Goal: Information Seeking & Learning: Learn about a topic

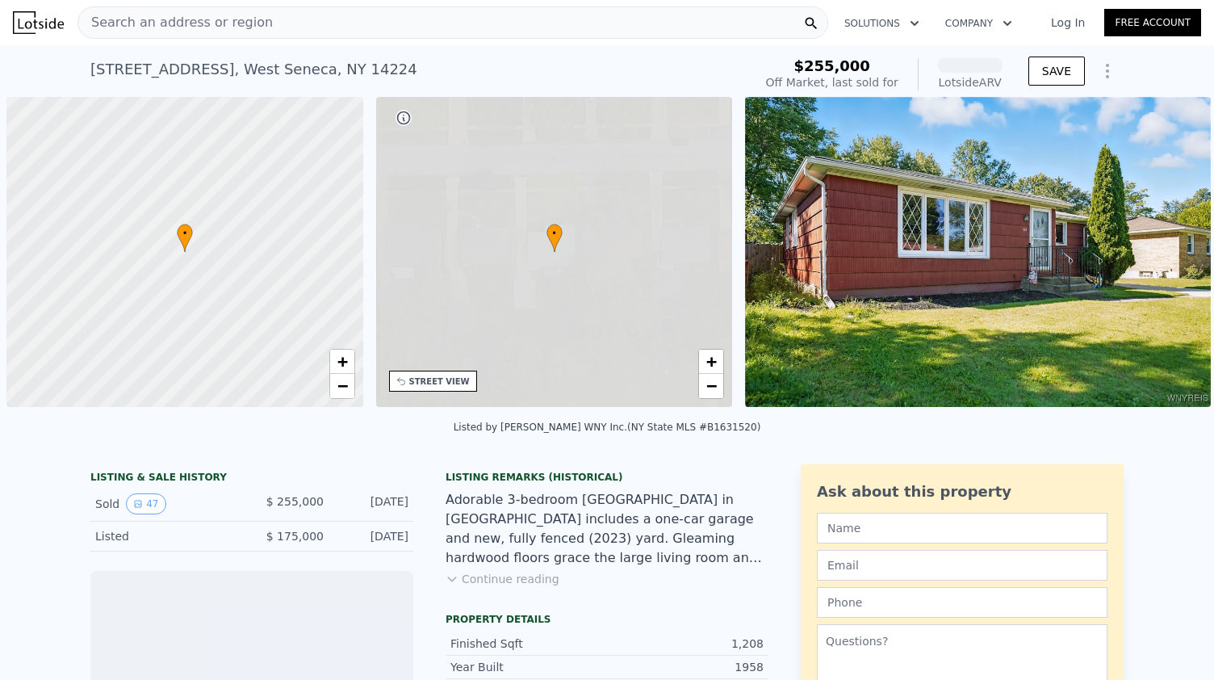
scroll to position [0, 6]
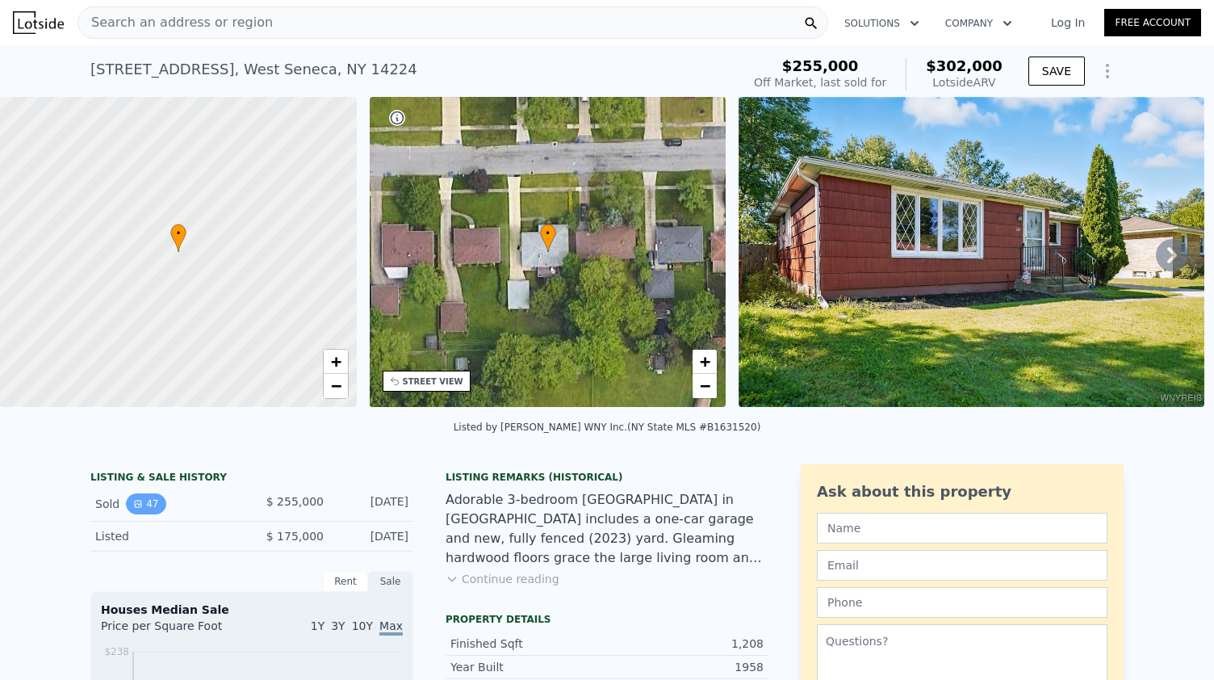
click at [140, 513] on button "47" at bounding box center [146, 503] width 40 height 21
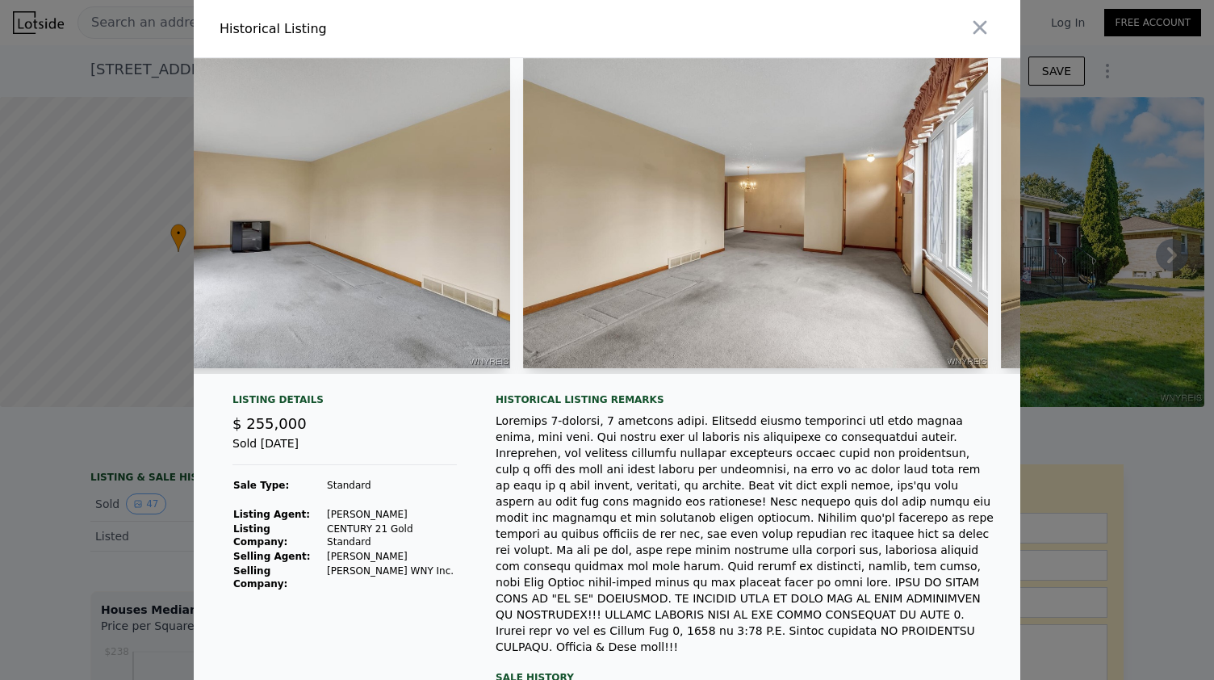
scroll to position [0, 1596]
click at [722, 268] on img at bounding box center [754, 213] width 465 height 310
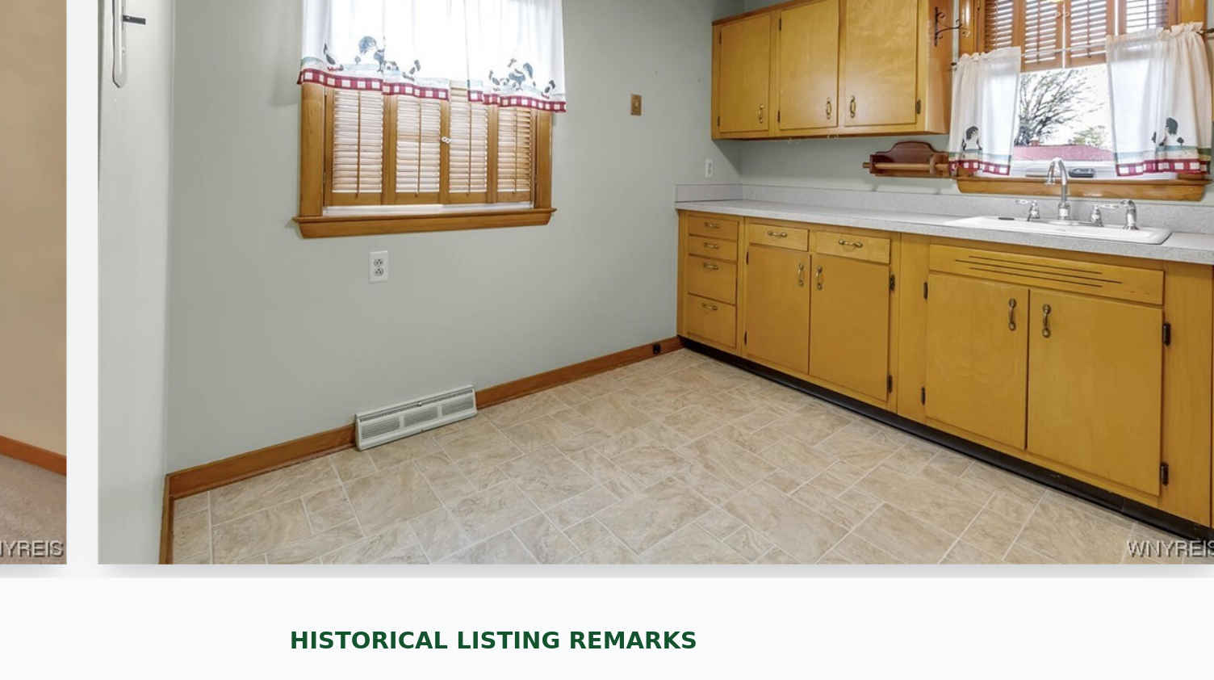
scroll to position [0, 0]
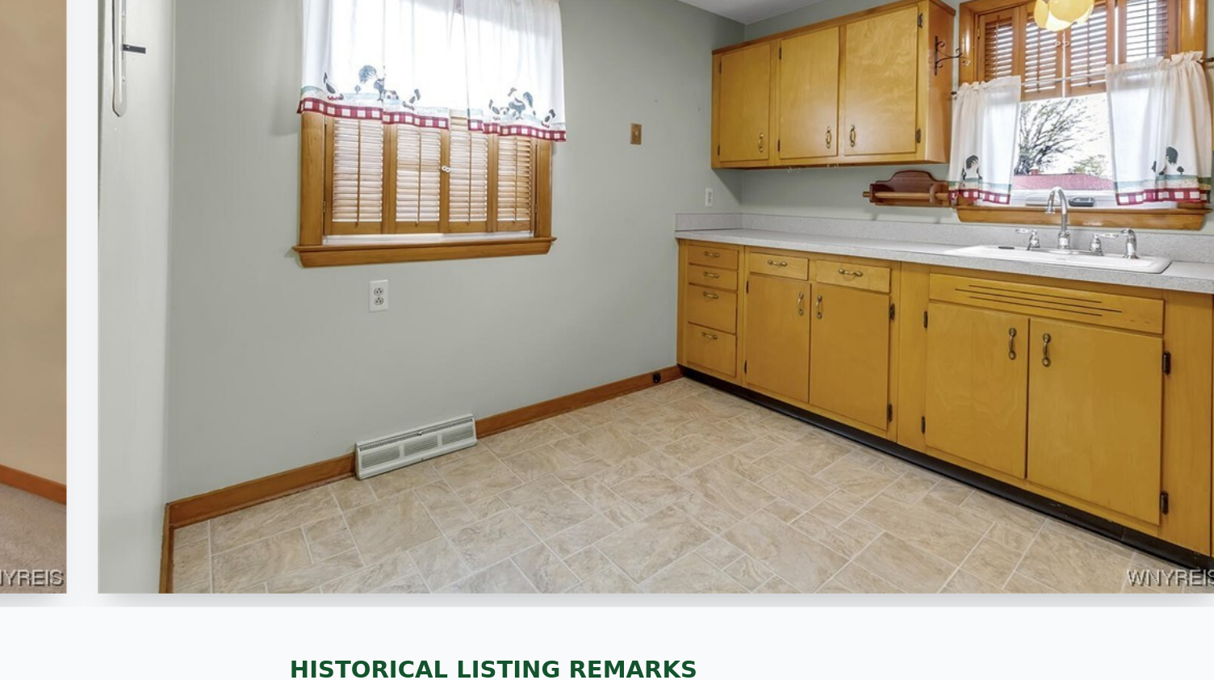
click at [500, 269] on img at bounding box center [648, 213] width 465 height 310
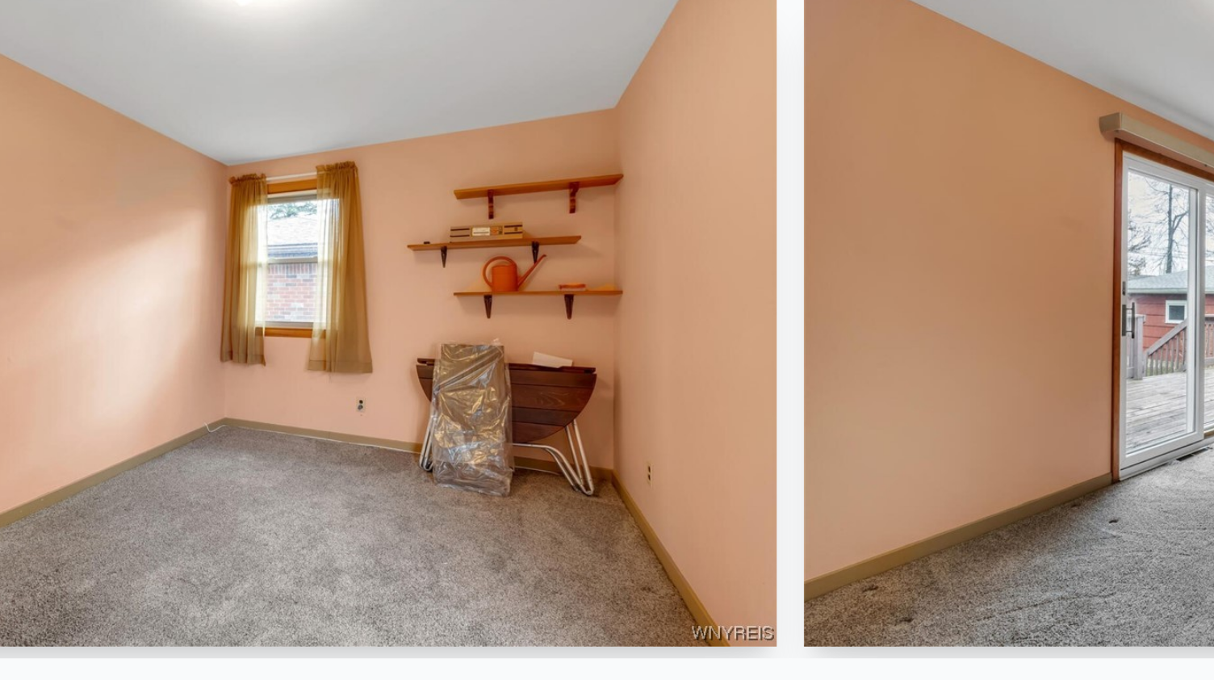
scroll to position [0, 10520]
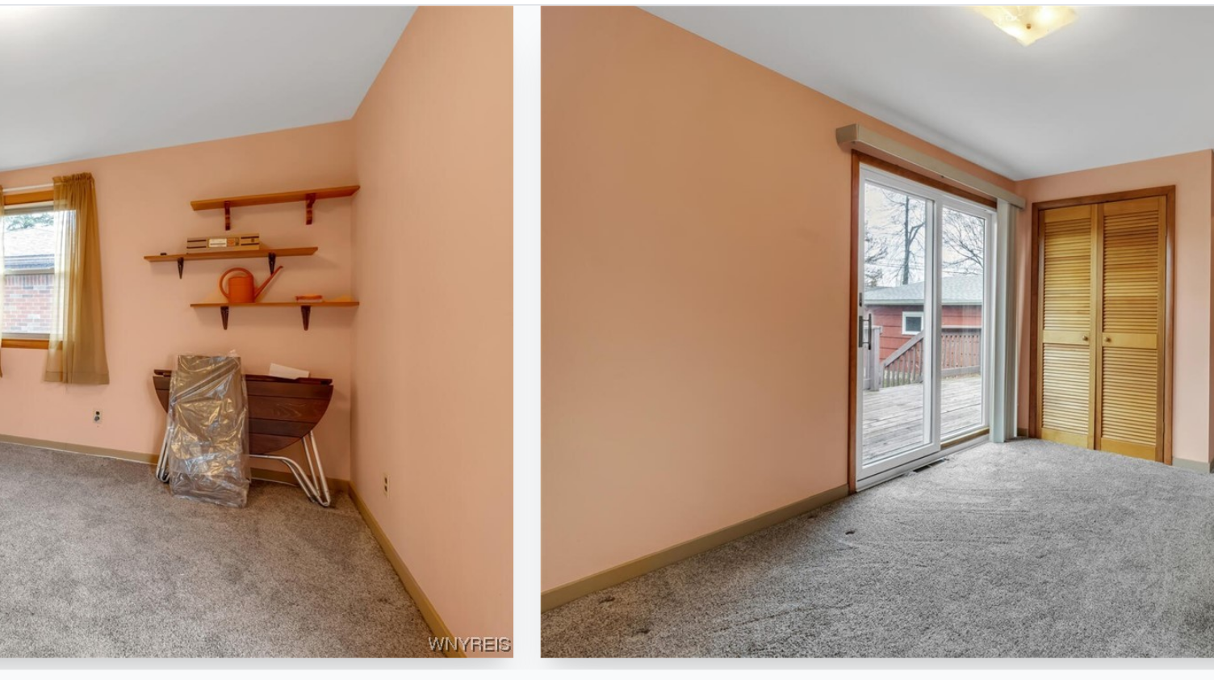
click at [707, 245] on img at bounding box center [908, 213] width 465 height 310
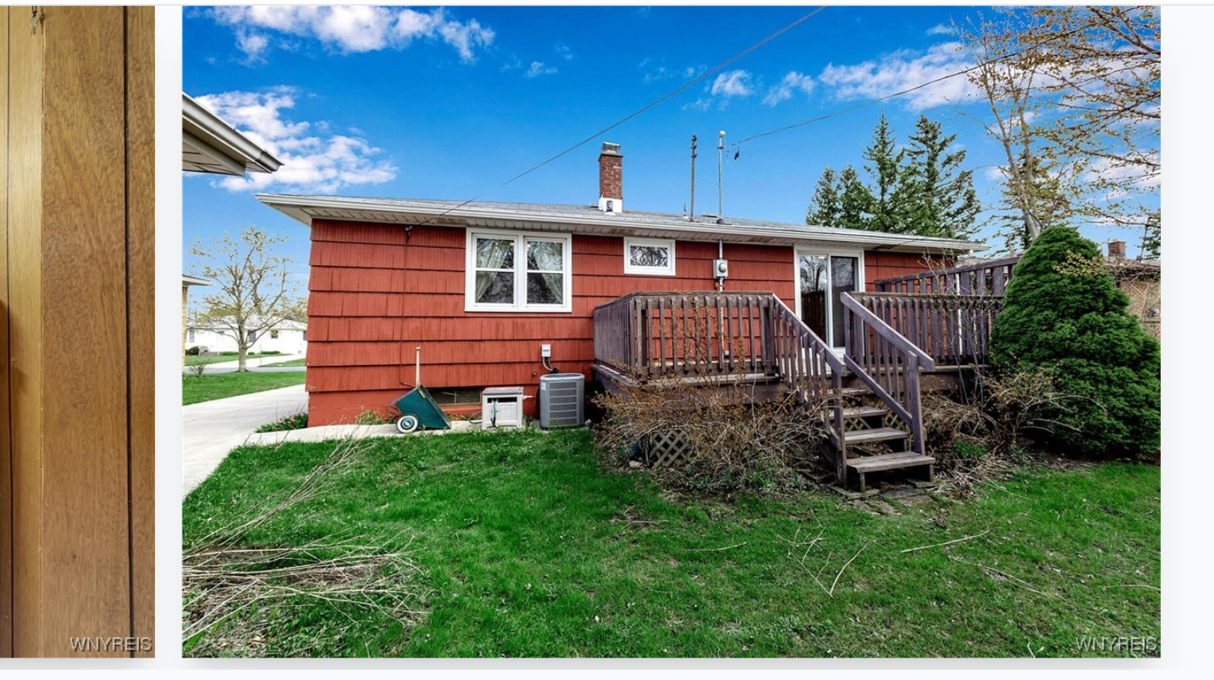
scroll to position [0, 18814]
